Goal: Task Accomplishment & Management: Manage account settings

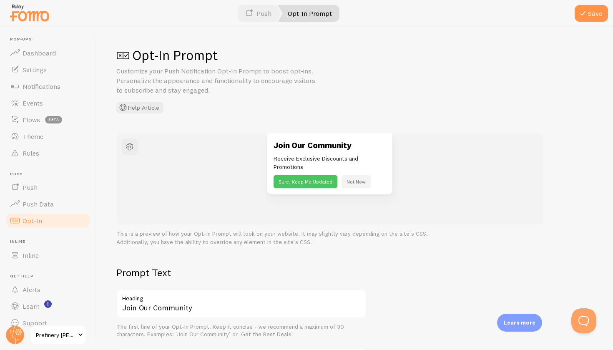
scroll to position [328, 0]
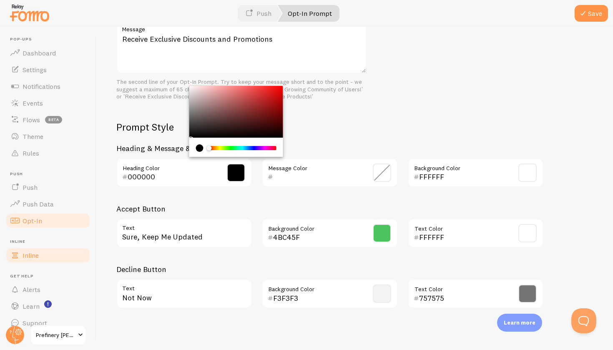
click at [32, 252] on span "Inline" at bounding box center [31, 255] width 16 height 8
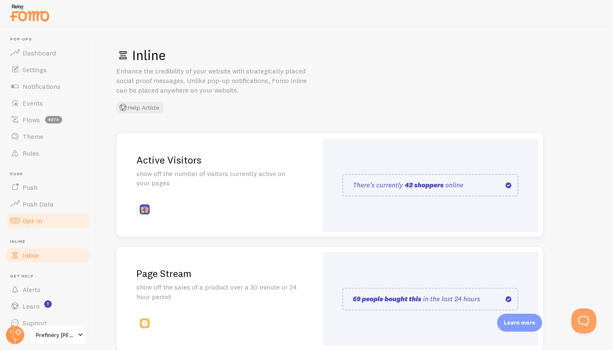
click at [26, 216] on link "Opt-In" at bounding box center [48, 220] width 86 height 17
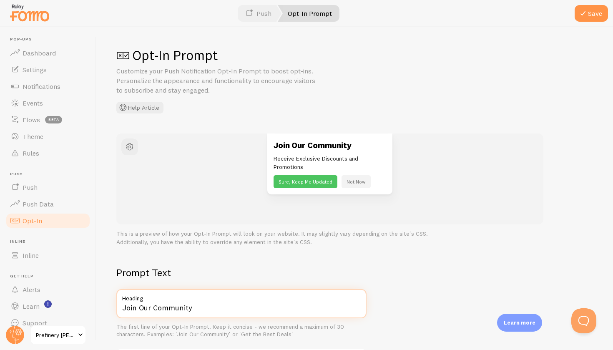
click at [203, 303] on input "Join Our Community" at bounding box center [241, 303] width 250 height 29
drag, startPoint x: 201, startPoint y: 303, endPoint x: 122, endPoint y: 298, distance: 79.0
click at [122, 298] on div "Join Our Community Heading" at bounding box center [241, 303] width 250 height 29
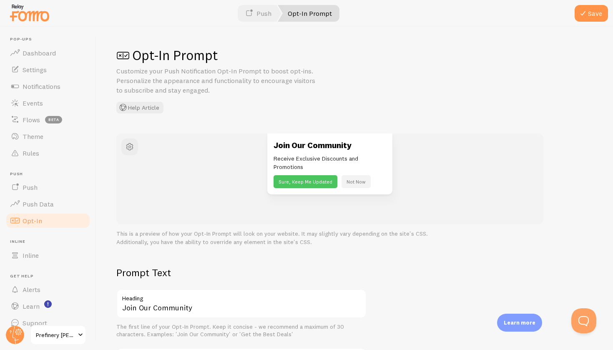
click at [73, 333] on span "Prefinery [PERSON_NAME] Health" at bounding box center [56, 335] width 40 height 10
click at [299, 181] on button "Sure, Keep Me Updated" at bounding box center [306, 181] width 64 height 13
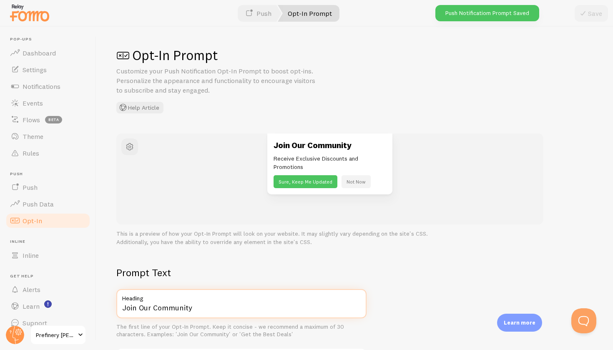
drag, startPoint x: 198, startPoint y: 305, endPoint x: 111, endPoint y: 300, distance: 86.5
click at [111, 300] on div "Opt-In Prompt Customize your Push Notification Opt-In Prompt to boost opt-ins. …" at bounding box center [354, 188] width 517 height 323
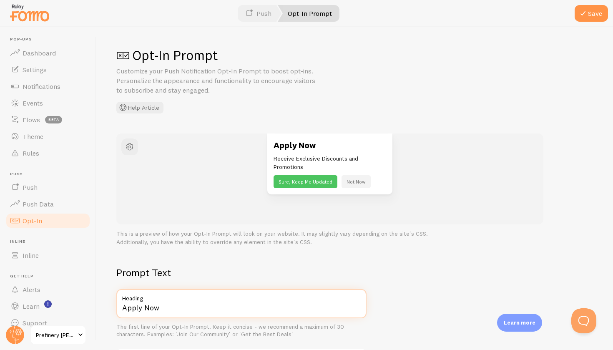
type input "Apply Now"
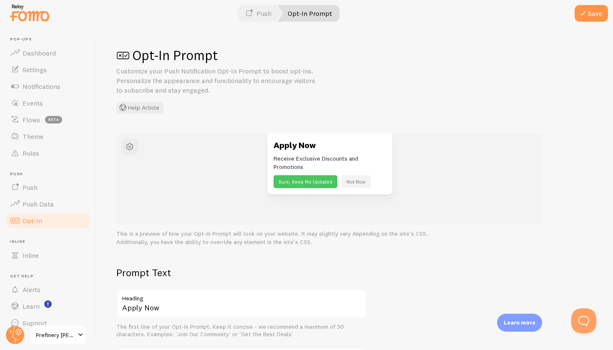
click at [225, 340] on div "Prompt Text Apply Now Heading The first line of your Opt-In Prompt. Keep it con…" at bounding box center [241, 347] width 250 height 162
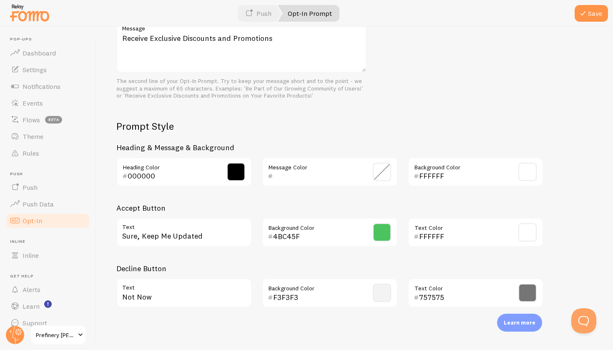
scroll to position [328, 0]
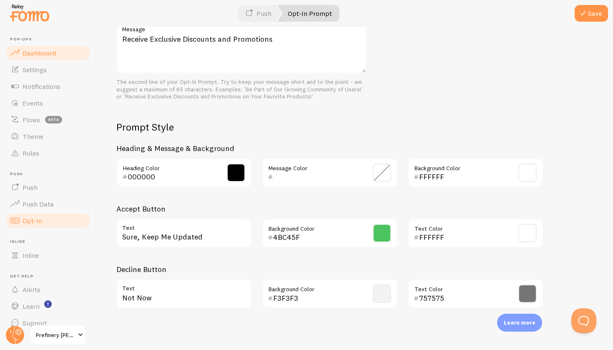
click at [45, 56] on span "Dashboard" at bounding box center [39, 53] width 33 height 8
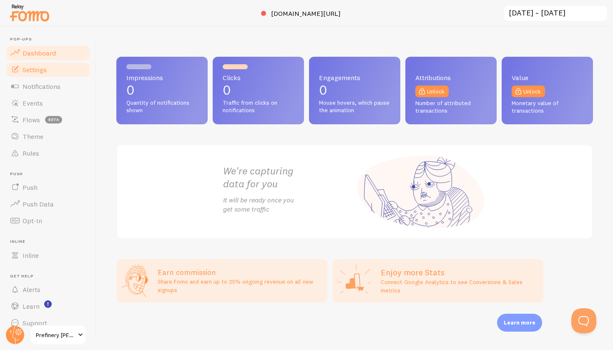
click at [38, 71] on span "Settings" at bounding box center [35, 70] width 24 height 8
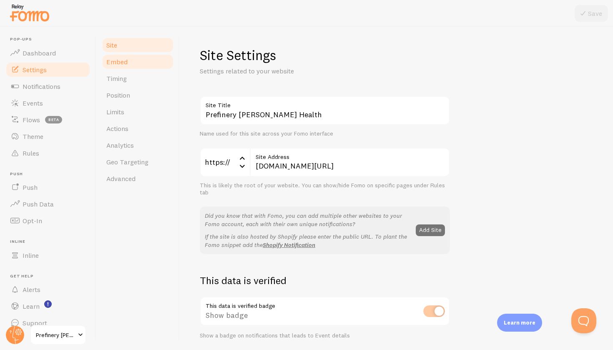
click at [122, 56] on link "Embed" at bounding box center [137, 61] width 73 height 17
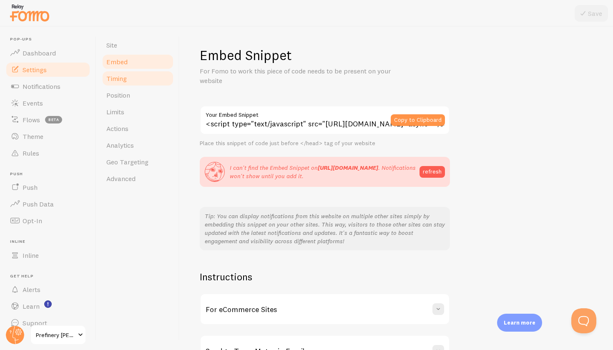
click at [117, 81] on span "Timing" at bounding box center [116, 78] width 20 height 8
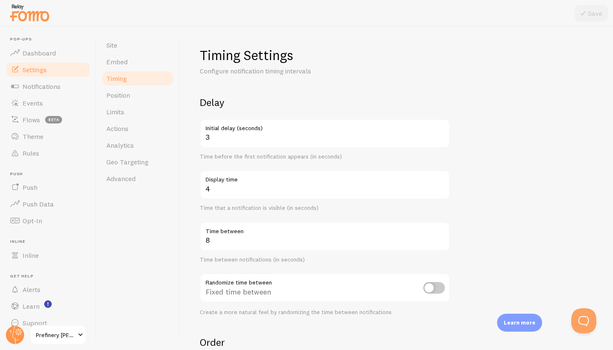
click at [313, 309] on div "Create a more natural feel by randomizing the time between notifications" at bounding box center [325, 313] width 250 height 8
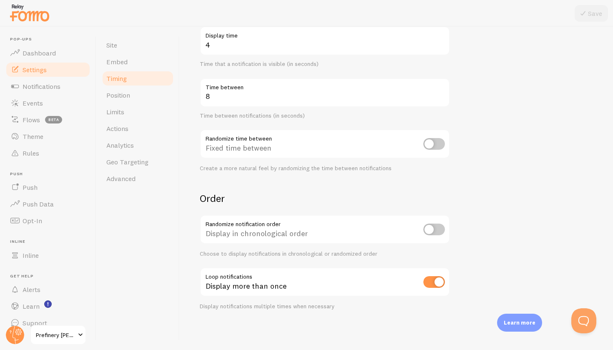
scroll to position [141, 0]
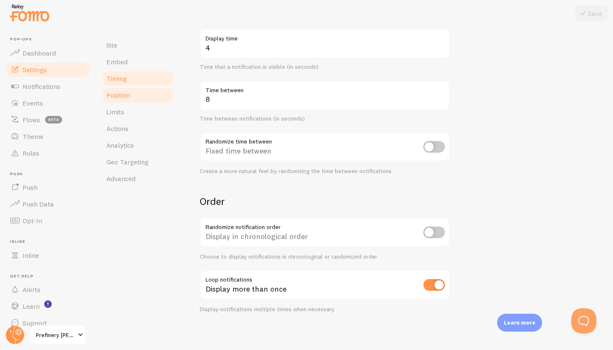
click at [123, 89] on link "Position" at bounding box center [137, 95] width 73 height 17
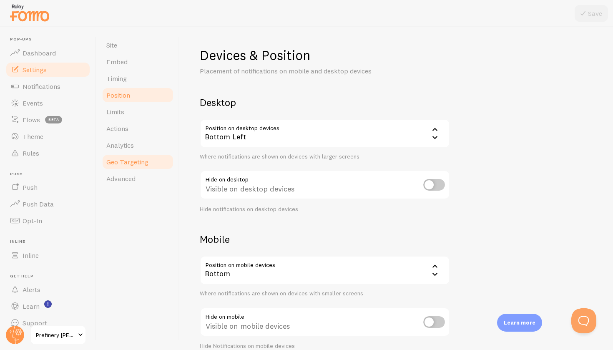
click at [125, 161] on span "Geo Targeting" at bounding box center [127, 162] width 42 height 8
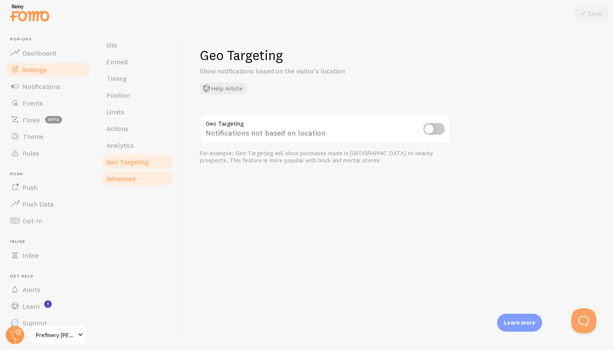
click at [122, 172] on link "Advanced" at bounding box center [137, 178] width 73 height 17
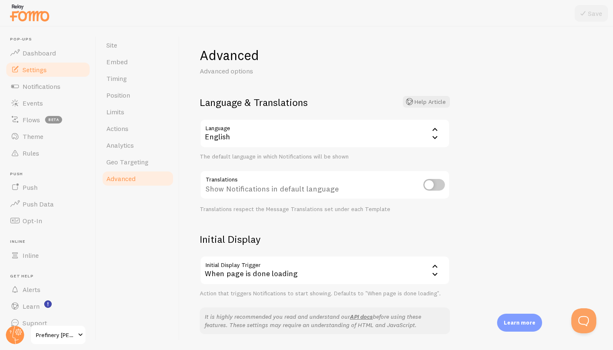
click at [323, 270] on div "When page is done loading" at bounding box center [325, 270] width 250 height 29
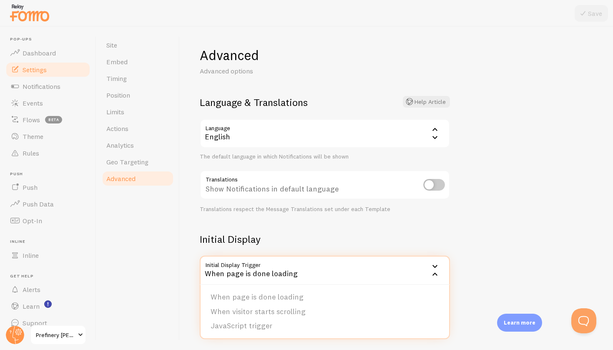
click at [323, 271] on div "When page is done loading" at bounding box center [325, 270] width 250 height 29
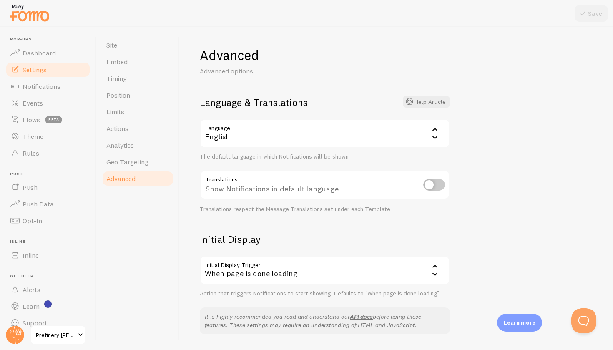
click at [309, 275] on div "When page is done loading" at bounding box center [325, 270] width 250 height 29
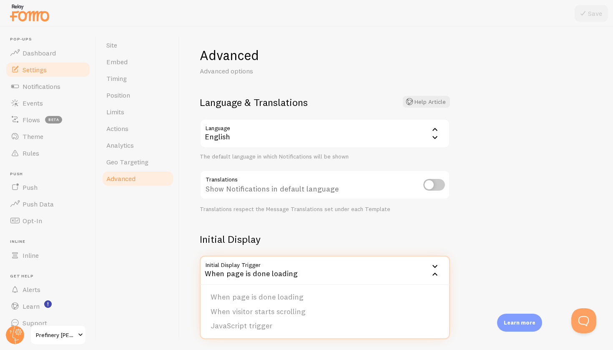
click at [312, 230] on form "Language & Translations Help Article Language en English English Arabic Bulgari…" at bounding box center [325, 197] width 250 height 202
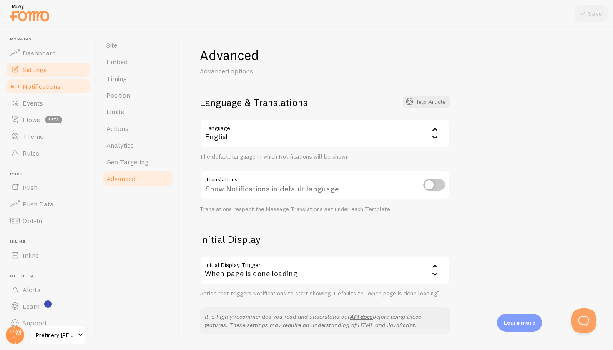
click at [40, 85] on span "Notifications" at bounding box center [42, 86] width 38 height 8
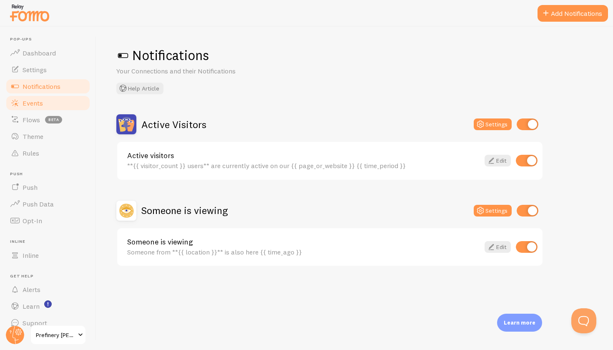
click at [25, 106] on span "Events" at bounding box center [33, 103] width 20 height 8
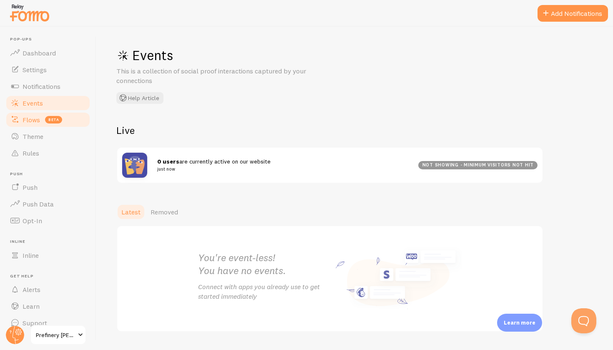
click at [33, 123] on span "Flows" at bounding box center [32, 120] width 18 height 8
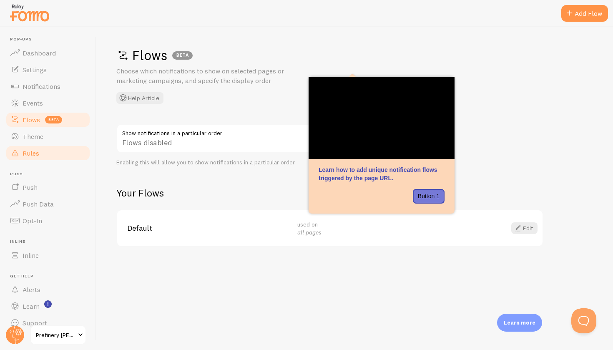
click at [30, 154] on span "Rules" at bounding box center [31, 153] width 17 height 8
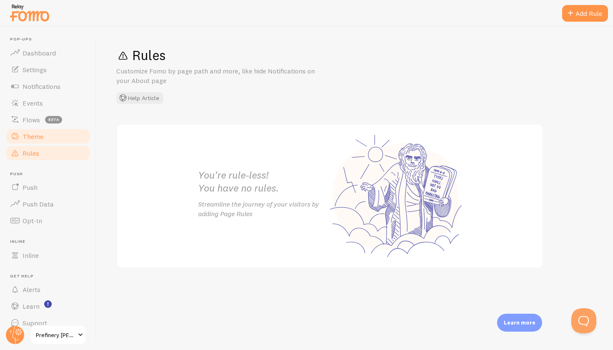
click at [37, 141] on link "Theme" at bounding box center [48, 136] width 86 height 17
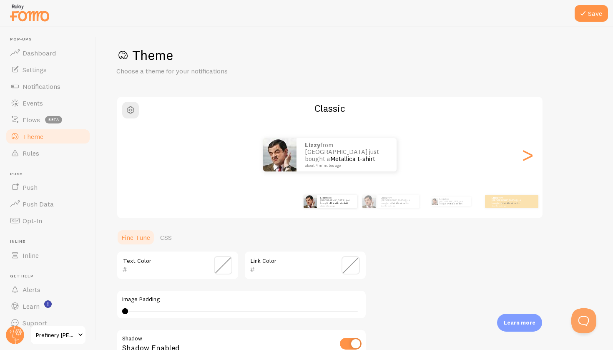
click at [36, 135] on span "Theme" at bounding box center [33, 136] width 21 height 8
click at [35, 185] on span "Push" at bounding box center [30, 187] width 15 height 8
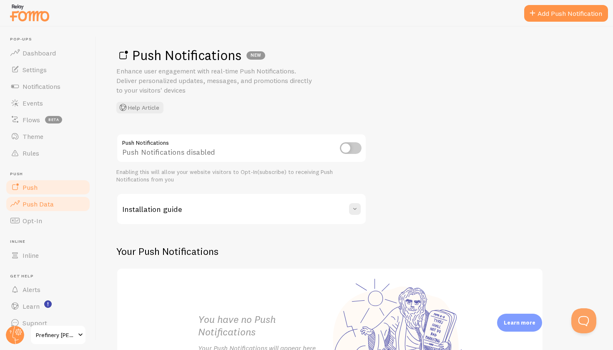
click at [45, 204] on span "Push Data" at bounding box center [38, 204] width 31 height 8
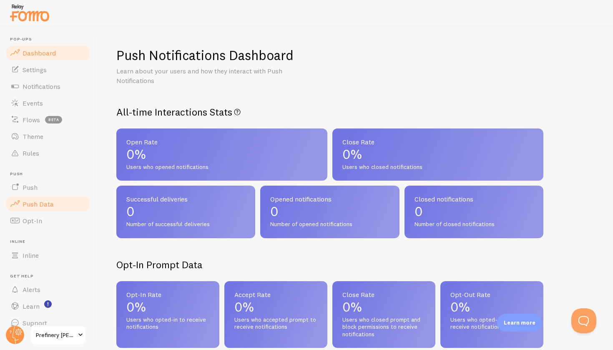
click at [33, 56] on span "Dashboard" at bounding box center [39, 53] width 33 height 8
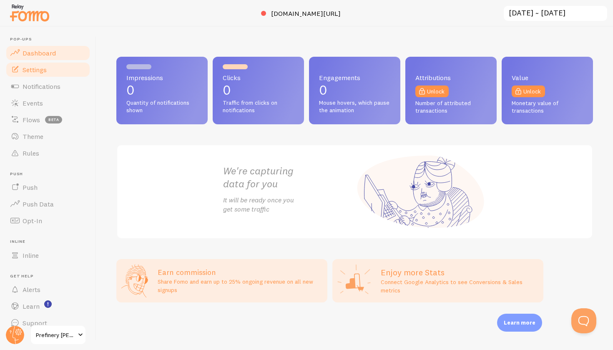
click at [29, 76] on link "Settings" at bounding box center [48, 69] width 86 height 17
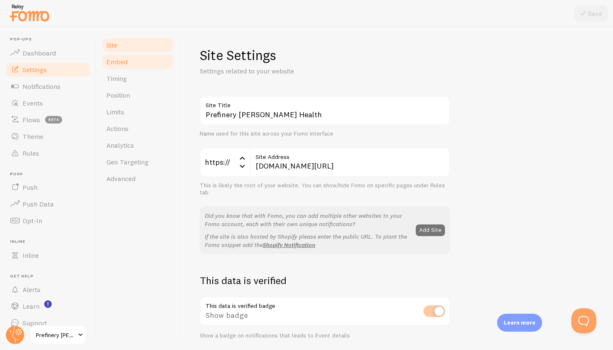
click at [114, 60] on span "Embed" at bounding box center [116, 62] width 21 height 8
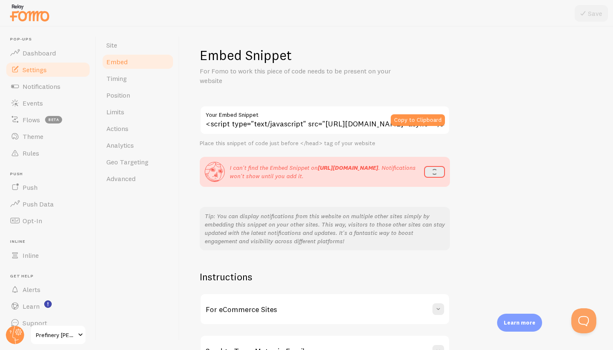
click at [272, 279] on h2 "Instructions" at bounding box center [325, 276] width 250 height 13
click at [124, 78] on span "Timing" at bounding box center [116, 78] width 20 height 8
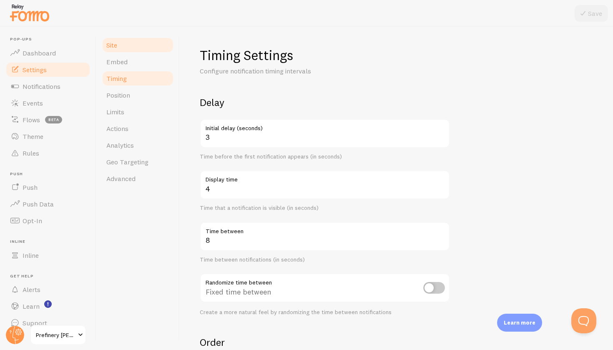
click at [113, 44] on span "Site" at bounding box center [111, 45] width 11 height 8
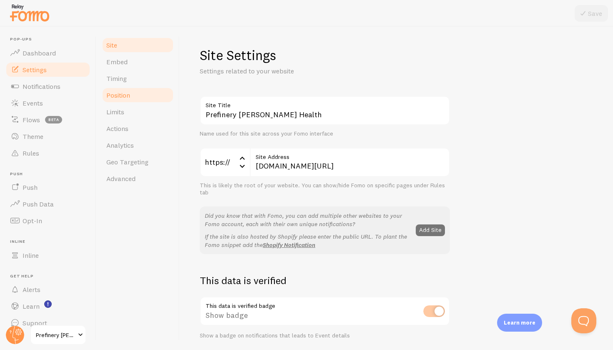
click at [119, 102] on link "Position" at bounding box center [137, 95] width 73 height 17
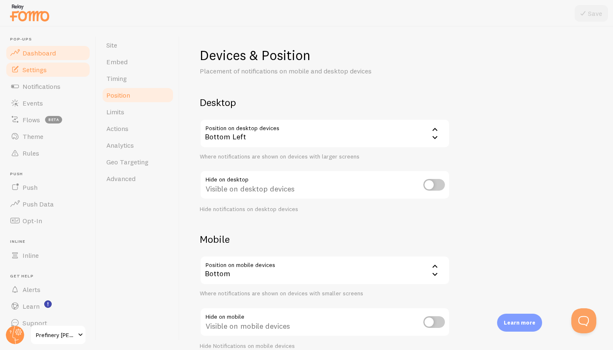
click at [36, 49] on span "Dashboard" at bounding box center [39, 53] width 33 height 8
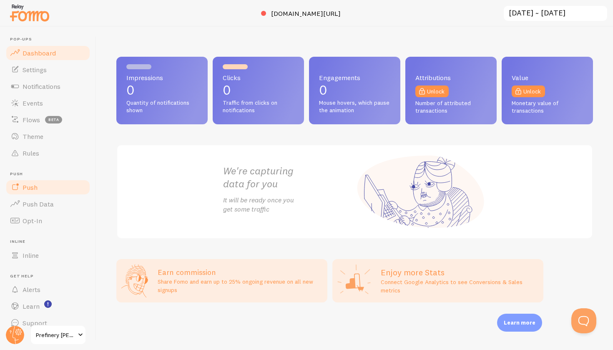
click at [26, 189] on span "Push" at bounding box center [30, 187] width 15 height 8
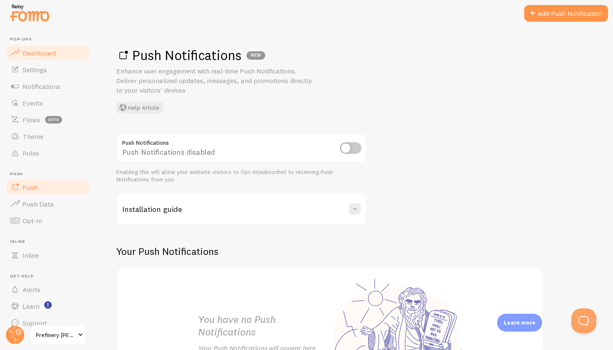
click at [36, 56] on span "Dashboard" at bounding box center [39, 53] width 33 height 8
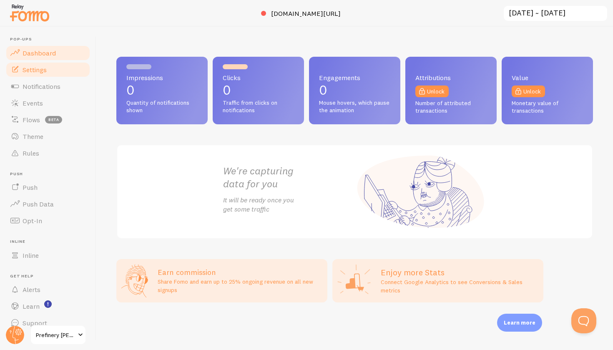
click at [26, 61] on link "Settings" at bounding box center [48, 69] width 86 height 17
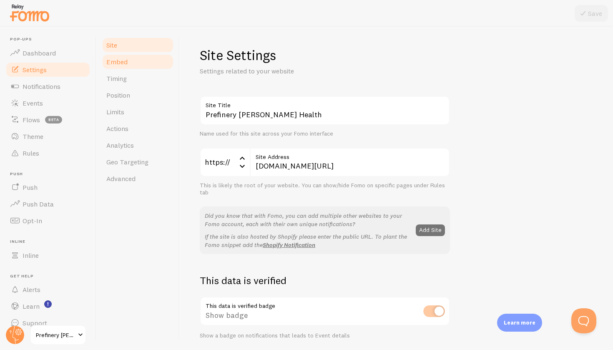
click at [119, 63] on span "Embed" at bounding box center [116, 62] width 21 height 8
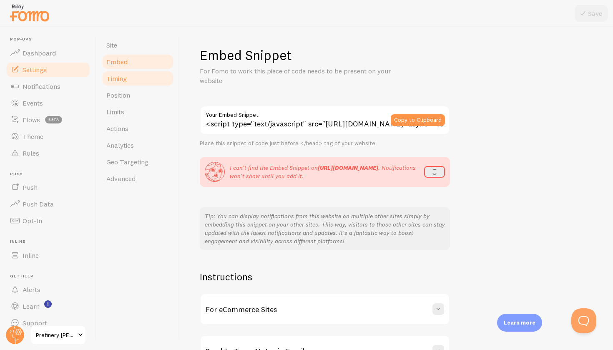
click at [121, 83] on link "Timing" at bounding box center [137, 78] width 73 height 17
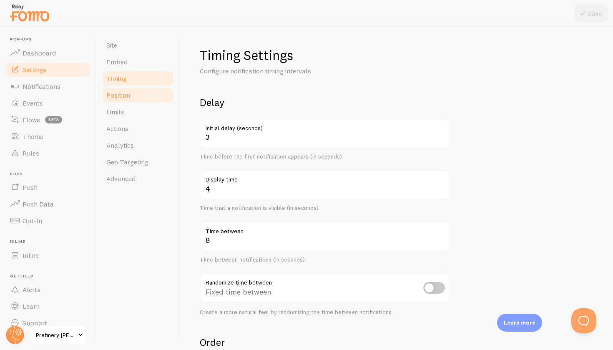
click at [122, 94] on span "Position" at bounding box center [118, 95] width 24 height 8
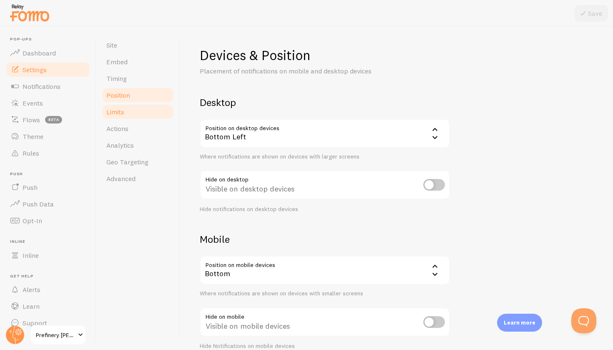
click at [124, 111] on span "Limits" at bounding box center [115, 112] width 18 height 8
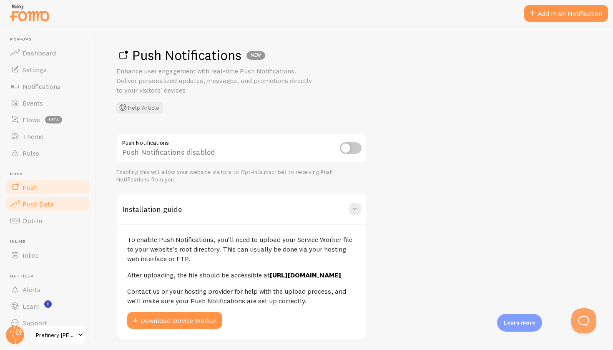
click at [34, 202] on span "Push Data" at bounding box center [38, 204] width 31 height 8
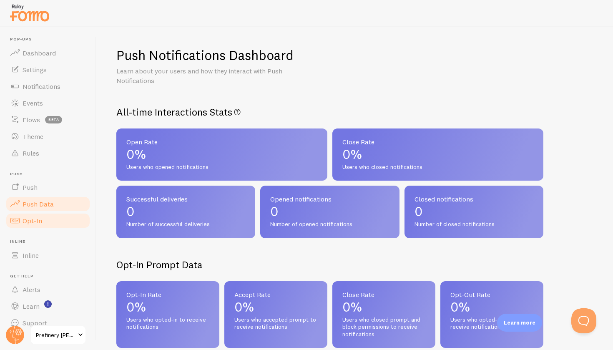
click at [30, 217] on span "Opt-In" at bounding box center [33, 221] width 20 height 8
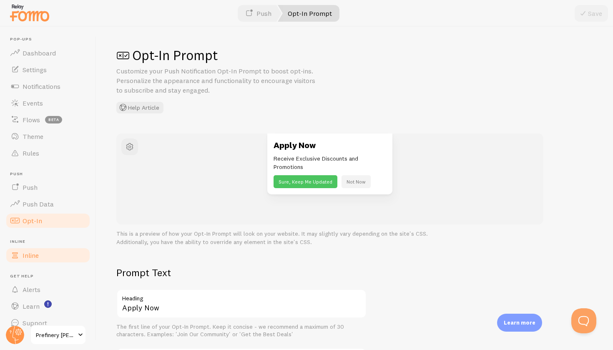
click at [23, 247] on link "Inline" at bounding box center [48, 255] width 86 height 17
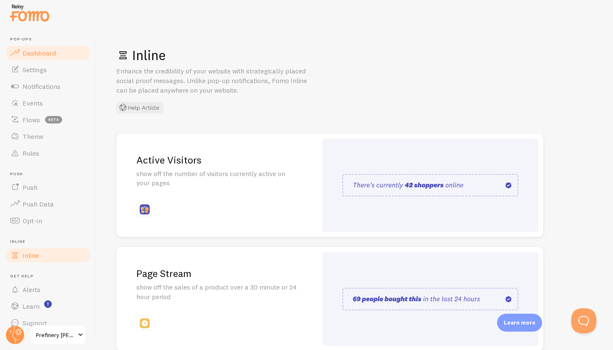
click at [18, 53] on span at bounding box center [15, 53] width 10 height 10
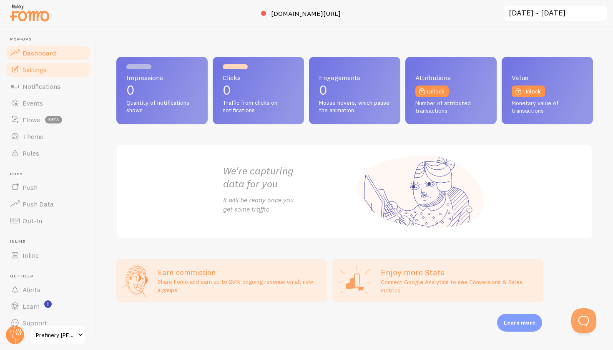
click at [26, 68] on span "Settings" at bounding box center [35, 70] width 24 height 8
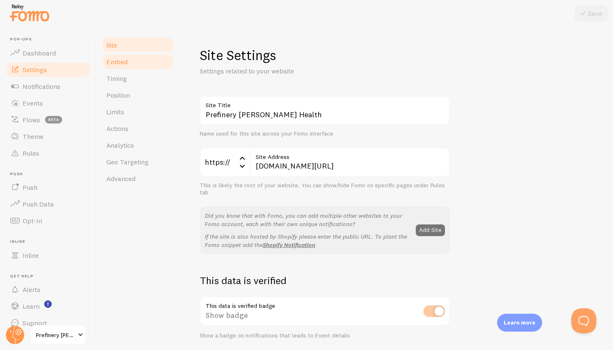
click at [109, 63] on span "Embed" at bounding box center [116, 62] width 21 height 8
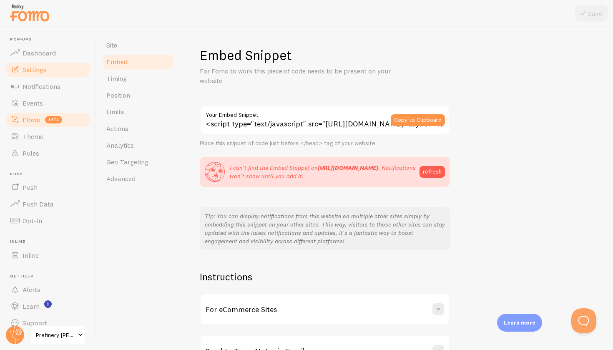
click at [29, 117] on span "Flows" at bounding box center [32, 120] width 18 height 8
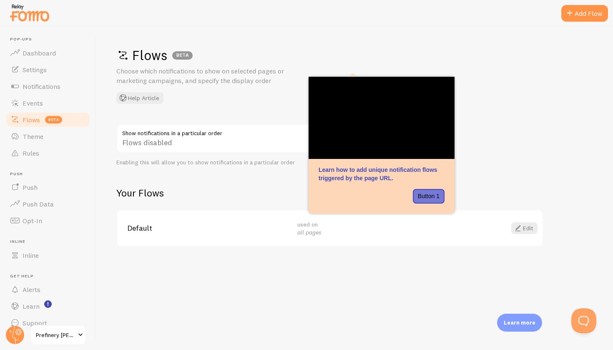
click at [454, 58] on h1 "Flows BETA" at bounding box center [352, 55] width 472 height 17
click at [256, 232] on div "Default used on all pages Edit" at bounding box center [330, 228] width 426 height 36
click at [286, 12] on div at bounding box center [306, 13] width 613 height 27
click at [150, 144] on div "Flows disabled" at bounding box center [241, 139] width 250 height 30
click at [29, 250] on link "Inline" at bounding box center [48, 255] width 86 height 17
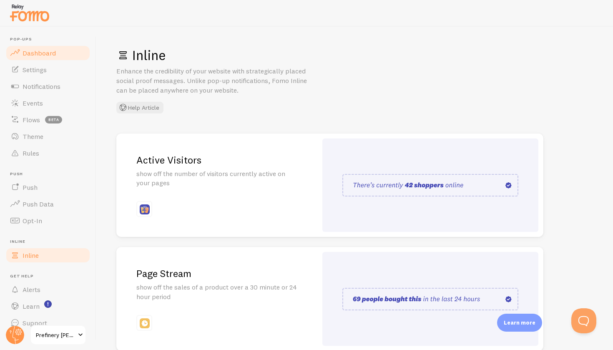
click at [40, 49] on span "Dashboard" at bounding box center [39, 53] width 33 height 8
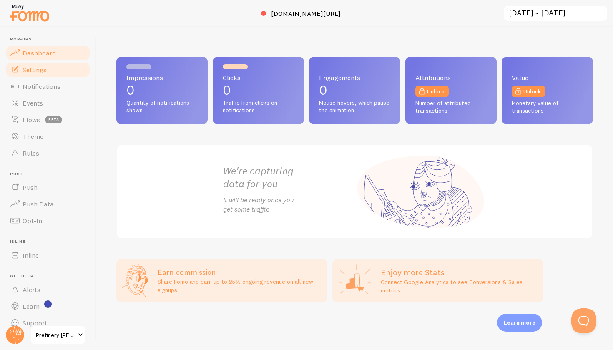
click at [39, 70] on span "Settings" at bounding box center [35, 70] width 24 height 8
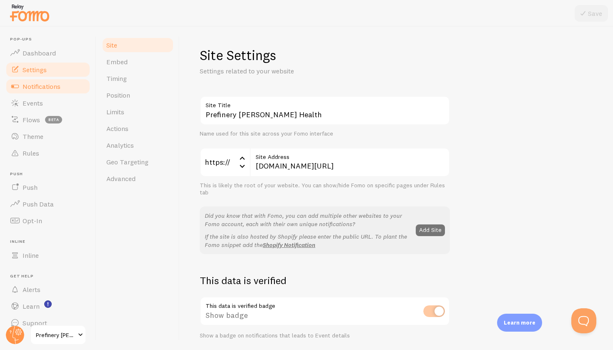
click at [42, 90] on span "Notifications" at bounding box center [42, 86] width 38 height 8
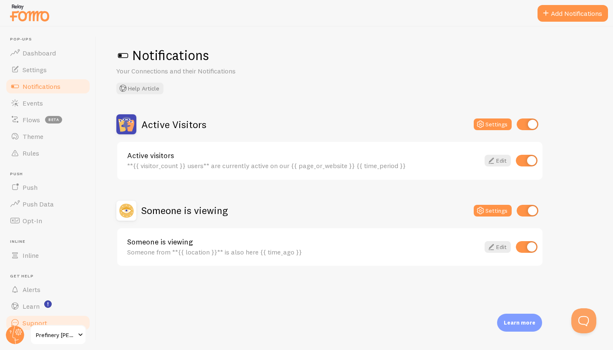
click at [39, 319] on span "Support" at bounding box center [35, 323] width 25 height 8
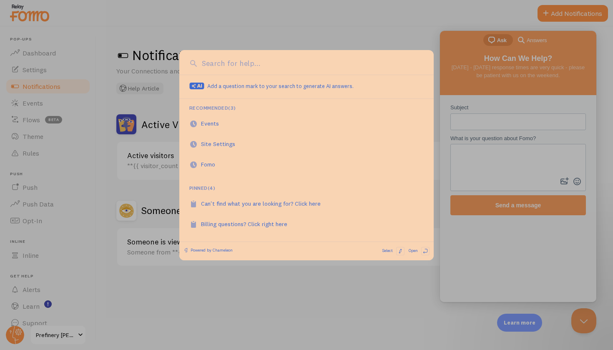
click at [371, 299] on div at bounding box center [306, 175] width 613 height 350
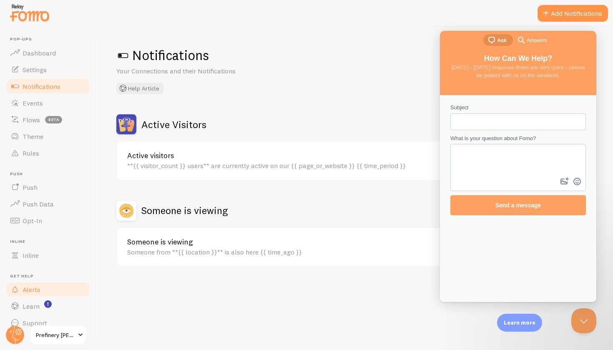
click at [37, 288] on span "Alerts" at bounding box center [32, 289] width 18 height 8
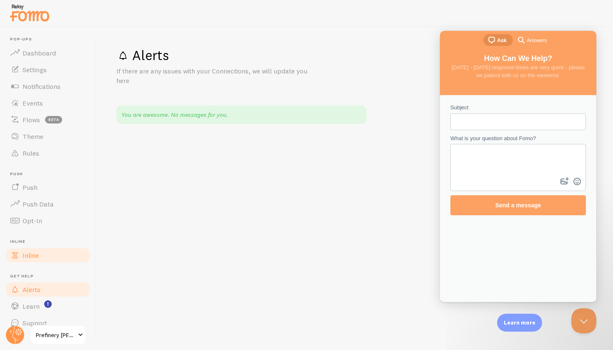
click at [22, 250] on link "Inline" at bounding box center [48, 255] width 86 height 17
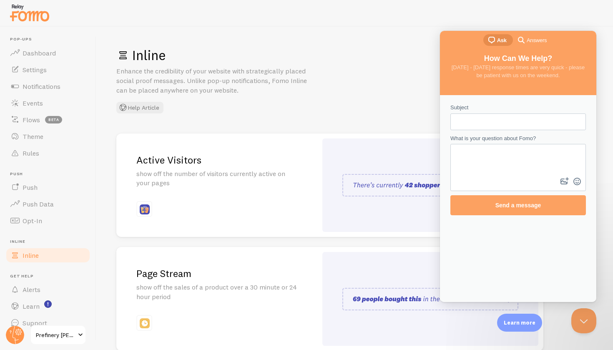
click at [19, 232] on ul "Pop-ups Dashboard Settings Notifications Events Flows beta Theme Rules [GEOGRAP…" at bounding box center [48, 184] width 86 height 295
click at [25, 222] on span "Opt-In" at bounding box center [33, 221] width 20 height 8
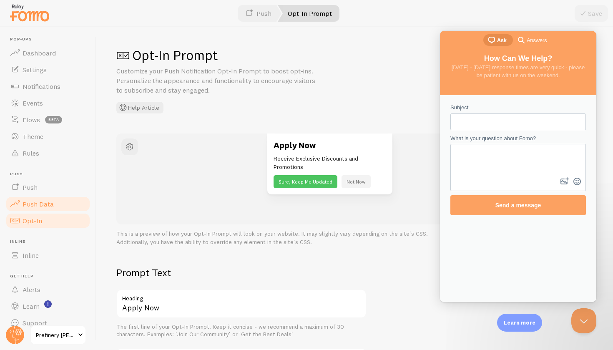
click at [32, 201] on span "Push Data" at bounding box center [38, 204] width 31 height 8
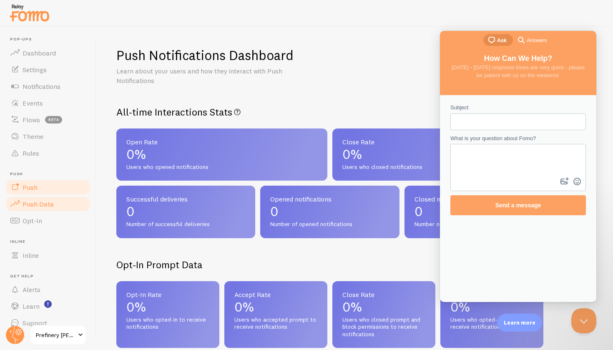
click at [28, 187] on span "Push" at bounding box center [30, 187] width 15 height 8
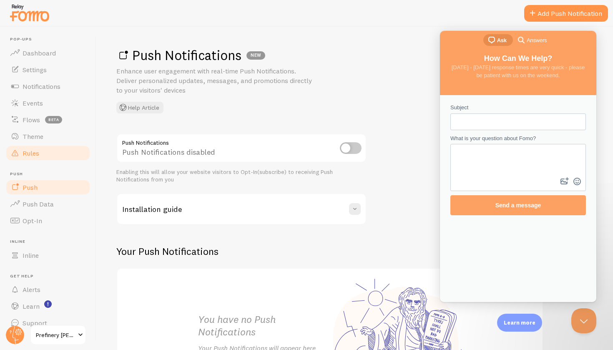
click at [30, 149] on span "Rules" at bounding box center [31, 153] width 17 height 8
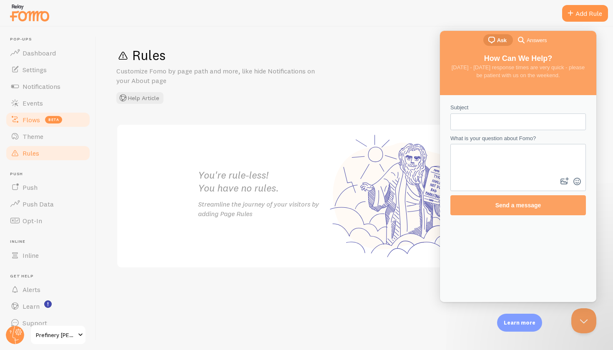
click at [26, 126] on link "Flows beta" at bounding box center [48, 119] width 86 height 17
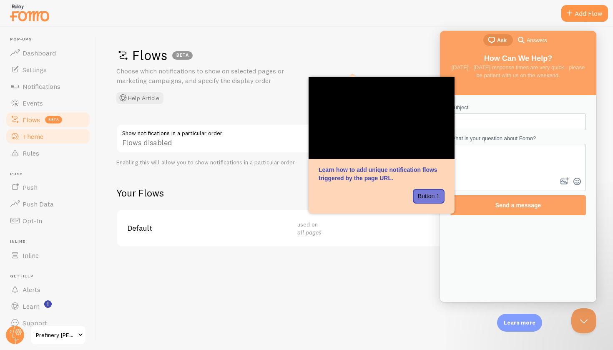
click at [32, 133] on span "Theme" at bounding box center [33, 136] width 21 height 8
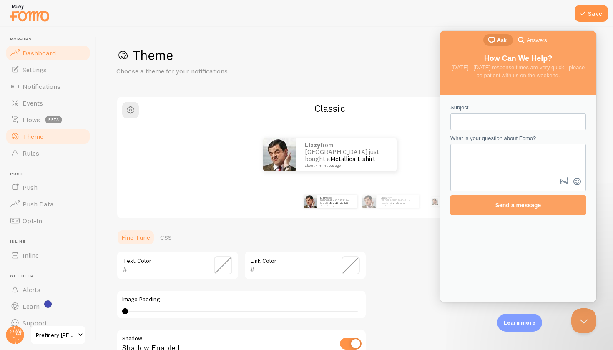
click at [35, 58] on link "Dashboard" at bounding box center [48, 53] width 86 height 17
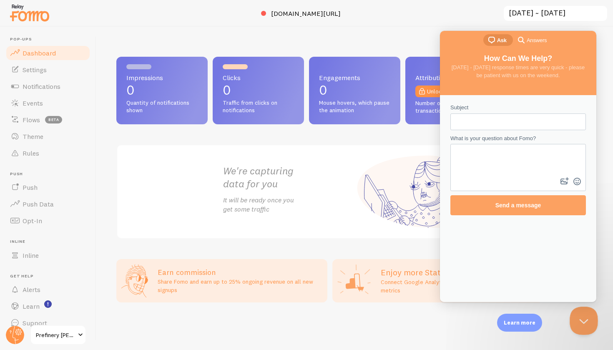
click at [583, 316] on button "Close Beacon popover" at bounding box center [582, 319] width 25 height 25
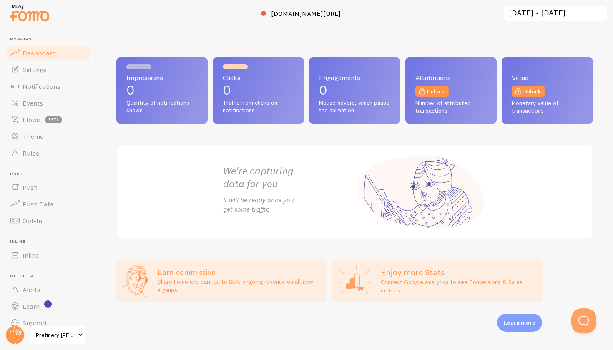
click at [29, 51] on span "Dashboard" at bounding box center [39, 53] width 33 height 8
click at [20, 16] on img at bounding box center [30, 12] width 42 height 21
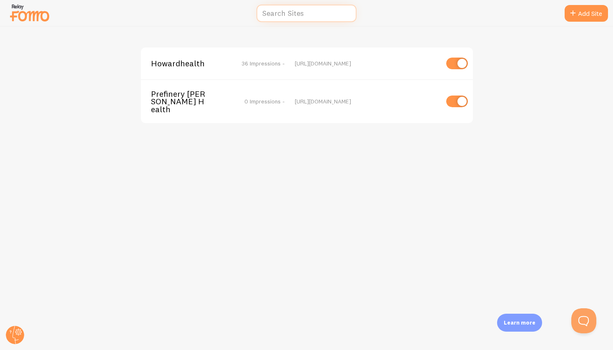
click at [301, 15] on input "text" at bounding box center [307, 14] width 100 height 18
